Goal: Information Seeking & Learning: Learn about a topic

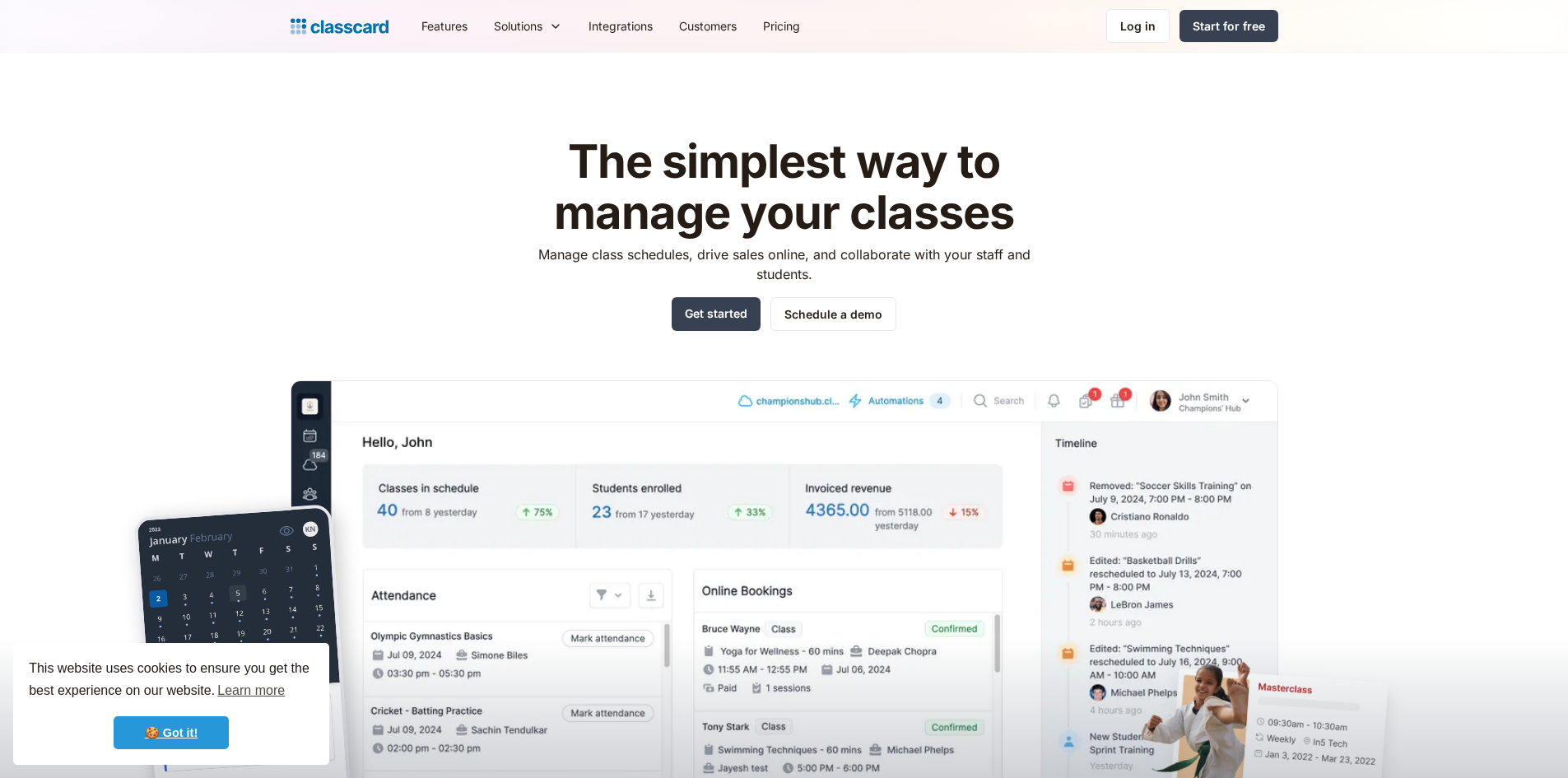
click at [168, 735] on link "🍪 Got it!" at bounding box center [171, 732] width 115 height 33
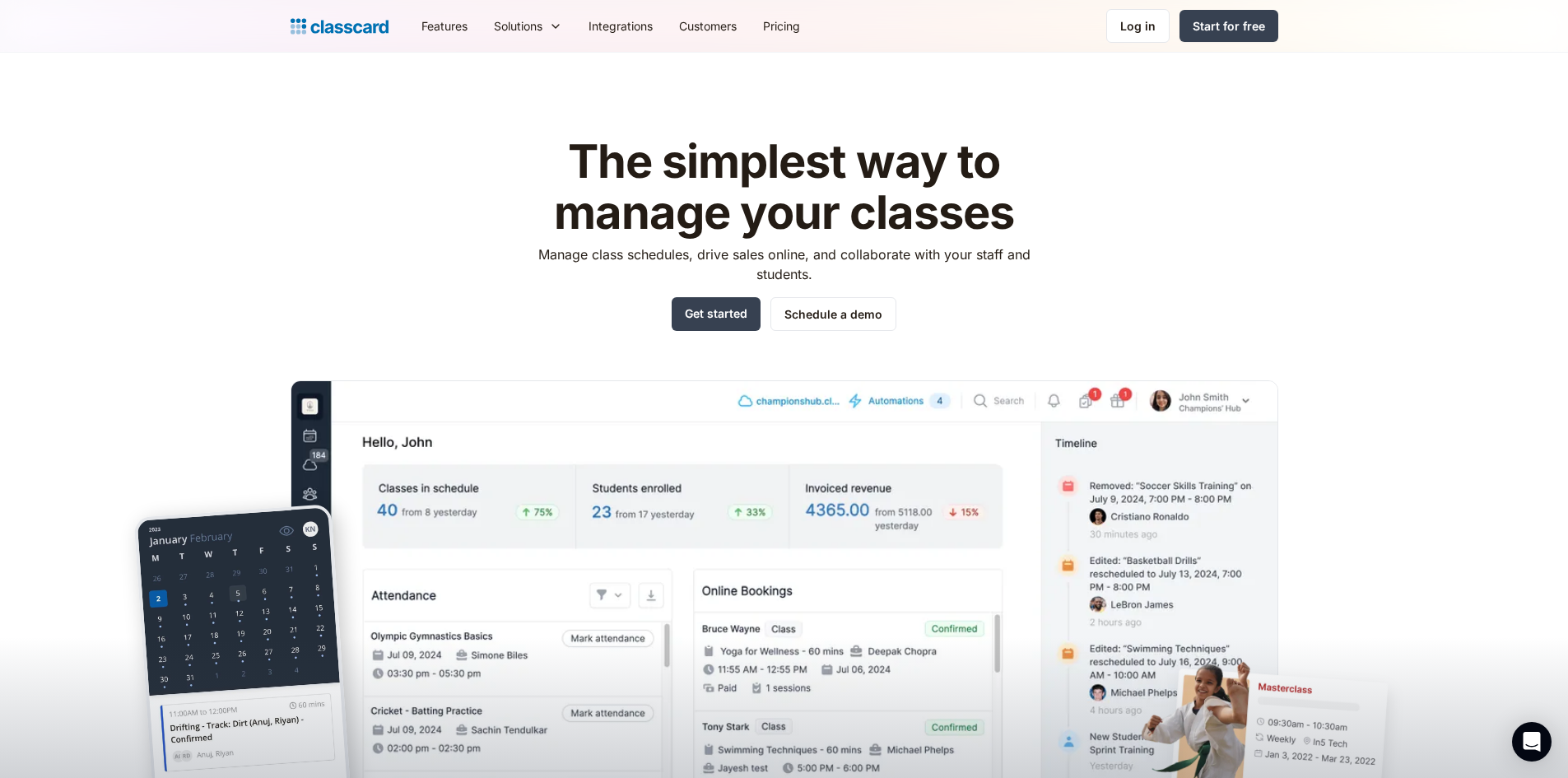
scroll to position [192, 0]
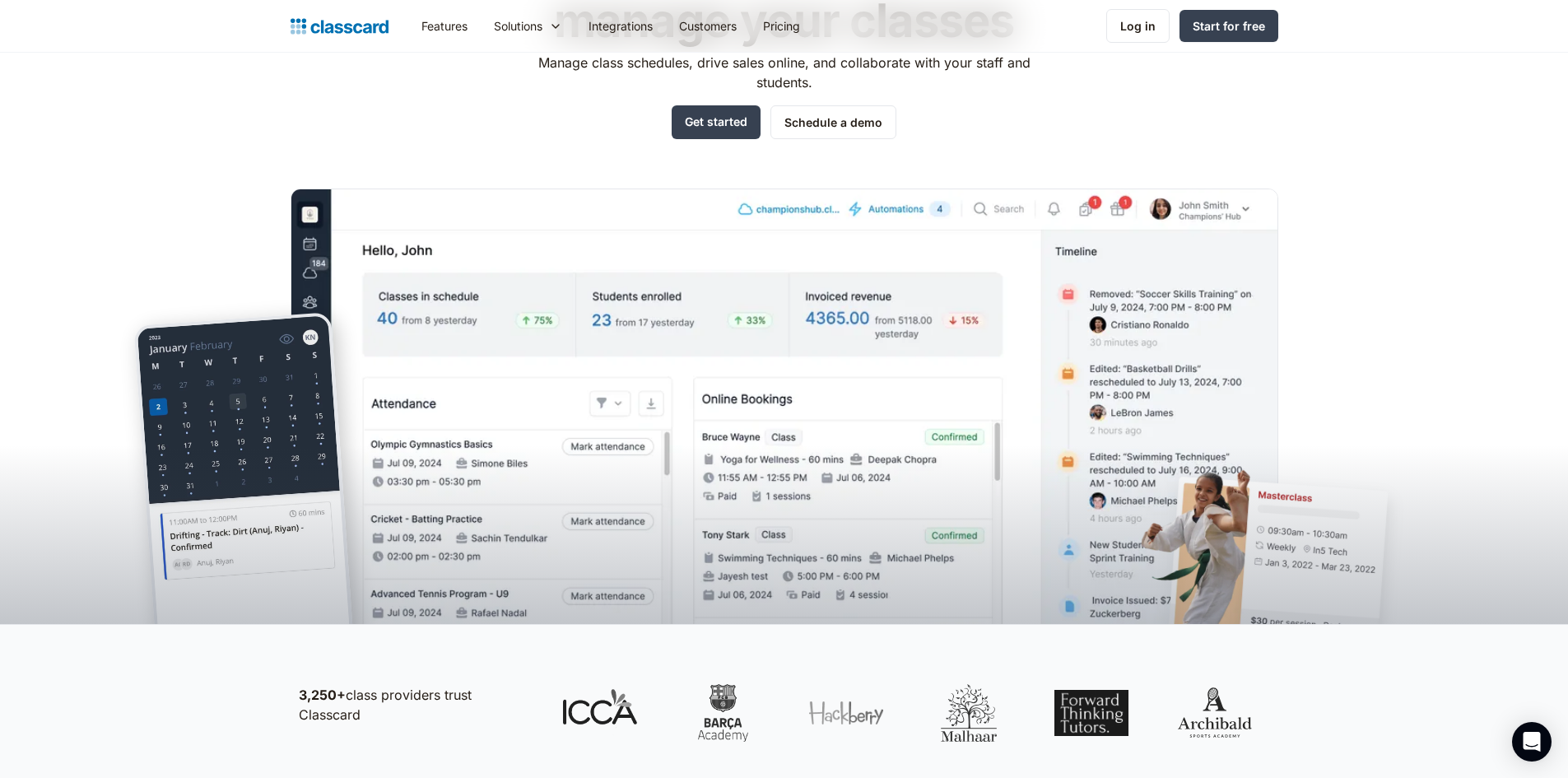
click at [734, 424] on div at bounding box center [784, 484] width 1568 height 280
click at [1207, 31] on div "Start for free" at bounding box center [1228, 25] width 73 height 17
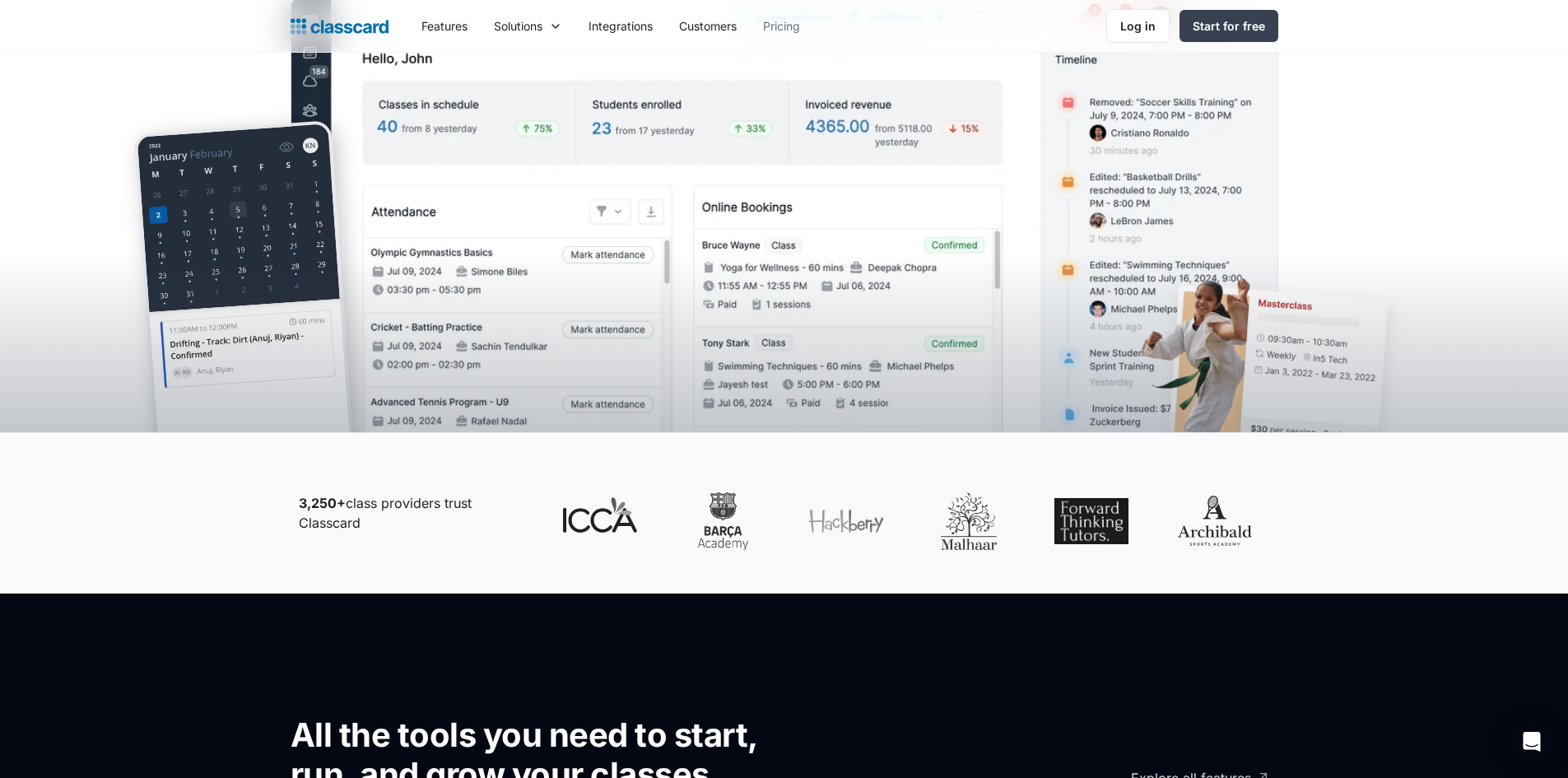
click at [790, 24] on link "Pricing" at bounding box center [781, 25] width 63 height 37
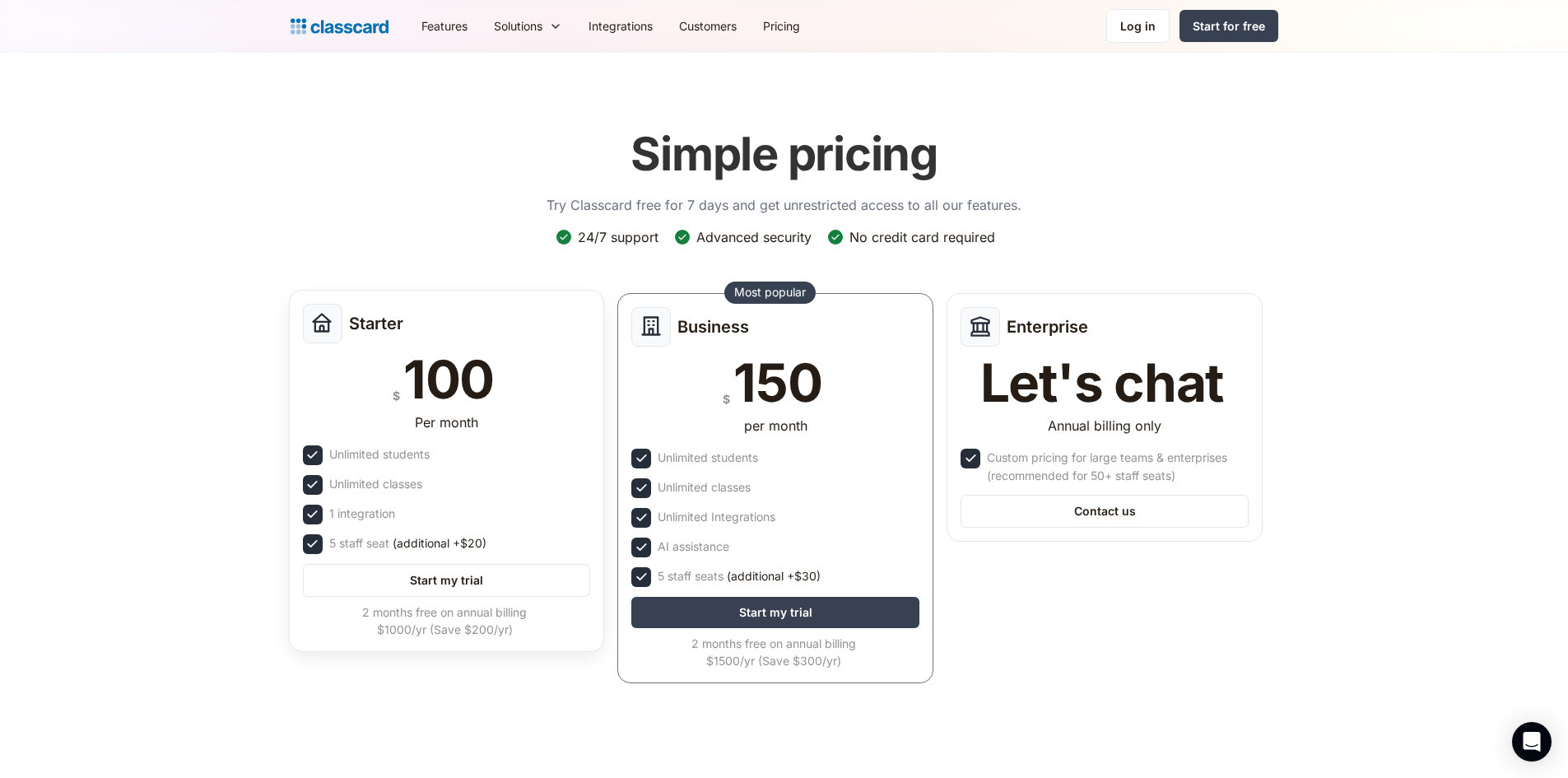
click at [500, 417] on div "Per month" at bounding box center [447, 425] width 288 height 26
click at [445, 34] on link "Features" at bounding box center [444, 25] width 73 height 37
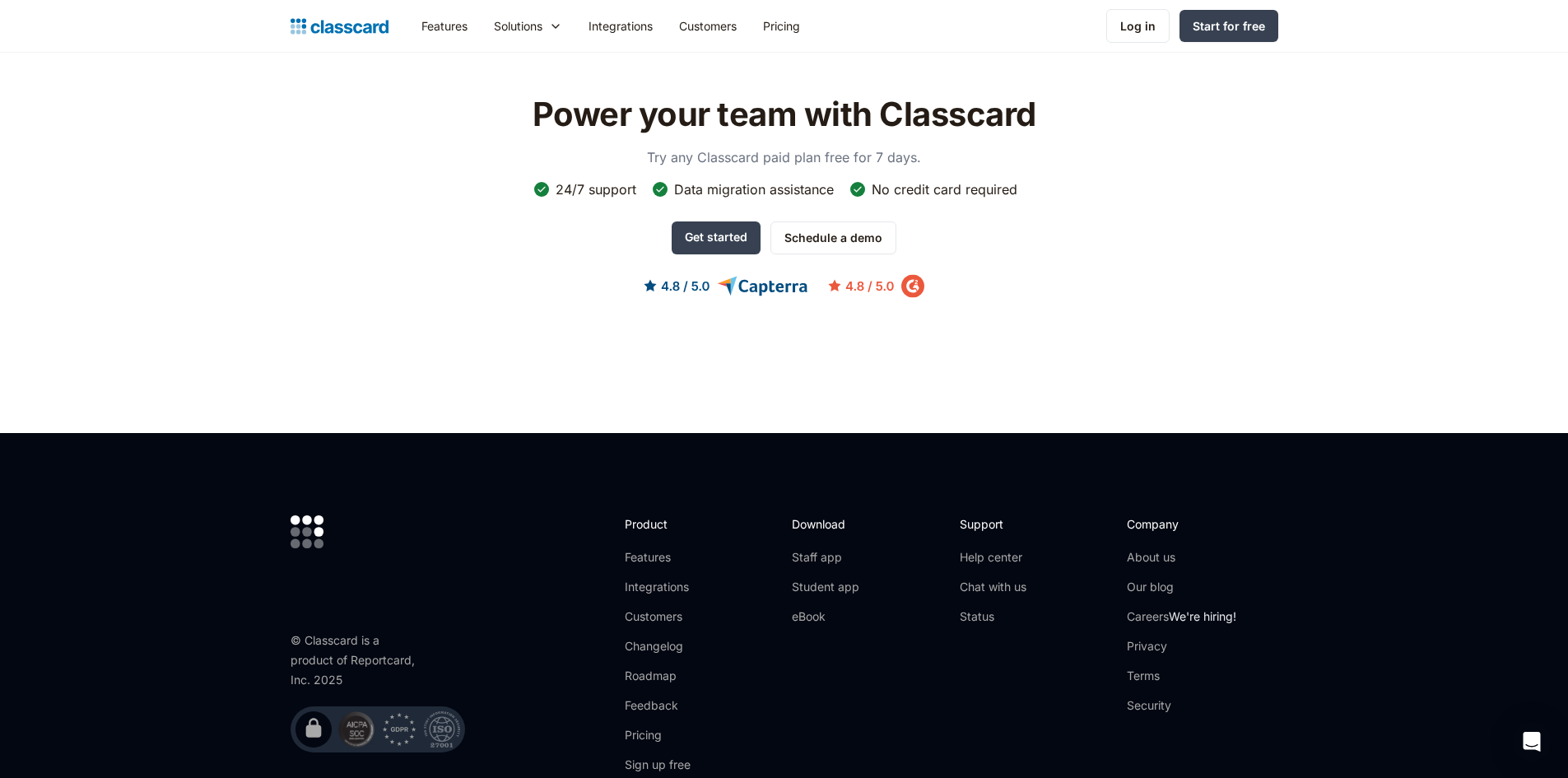
scroll to position [3457, 0]
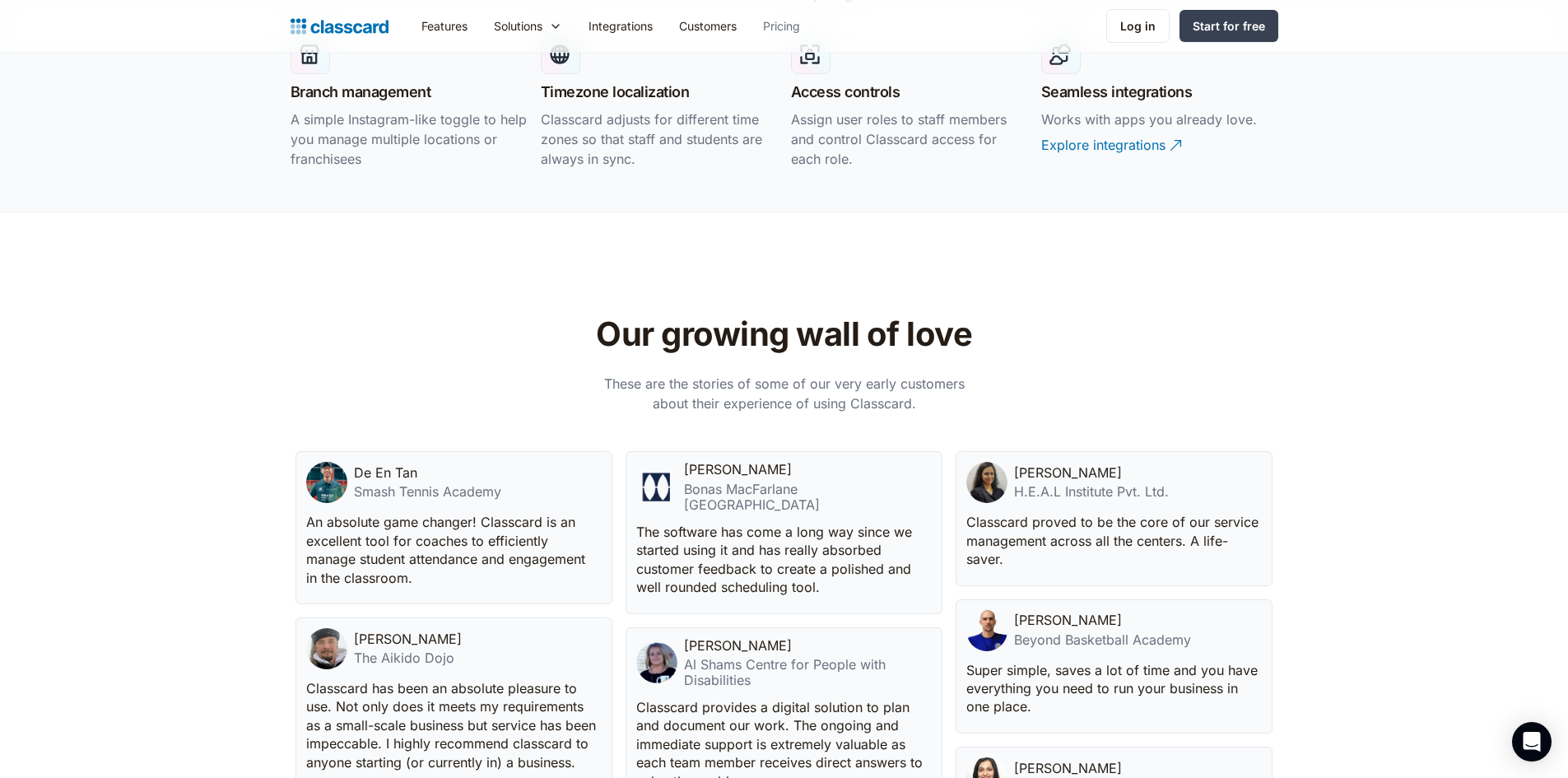
click at [790, 26] on link "Pricing" at bounding box center [781, 25] width 63 height 37
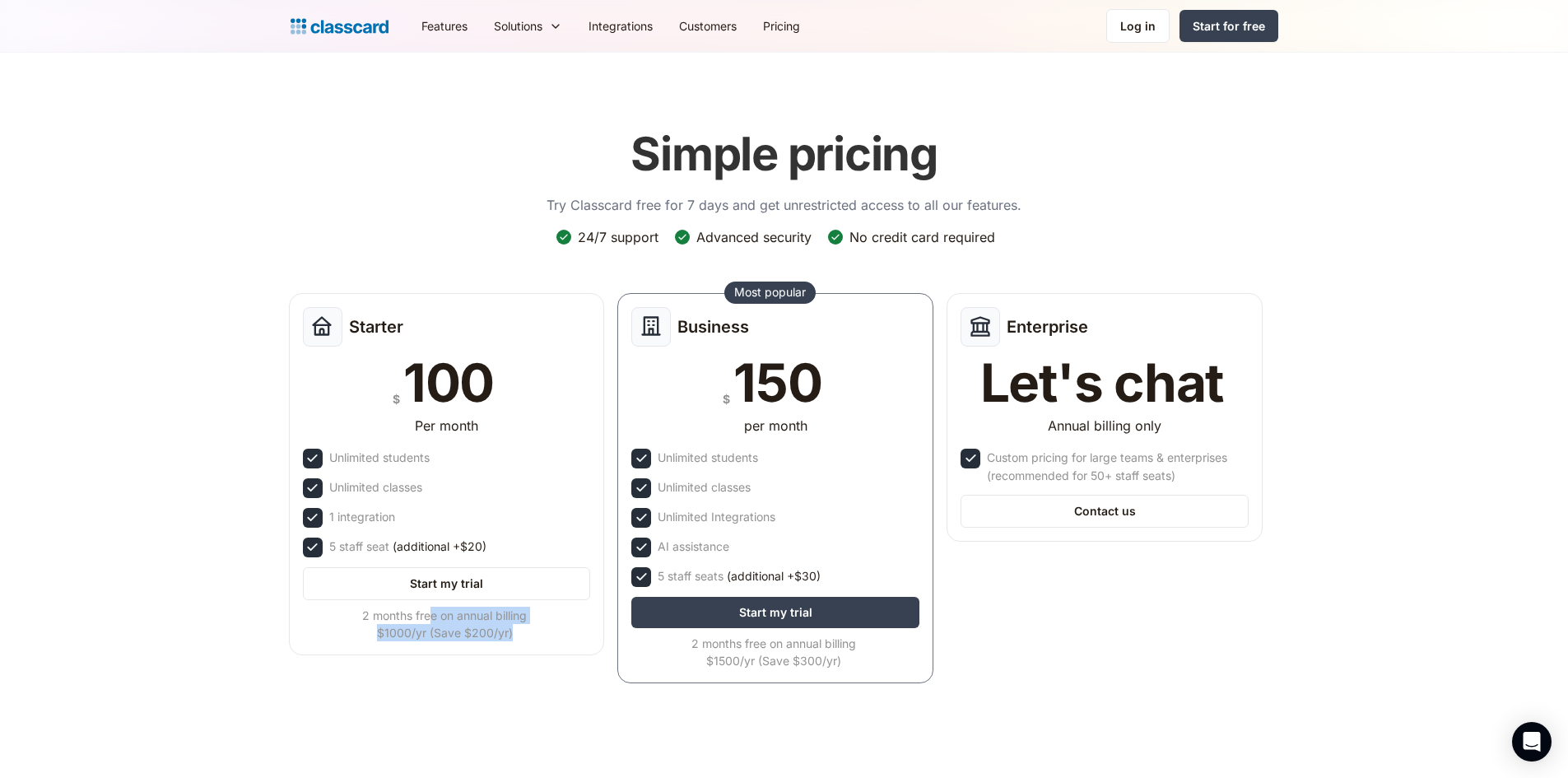
drag, startPoint x: 452, startPoint y: 613, endPoint x: 540, endPoint y: 685, distance: 113.7
click at [583, 628] on div "2 months free on annual billing $1000/yr (Save $200/yr)" at bounding box center [445, 624] width 285 height 34
click at [521, 698] on div "Starter $ 100 Per month Unlimited students Unlimited classes 1 integration 5 st…" at bounding box center [776, 493] width 987 height 413
